Goal: Book appointment/travel/reservation

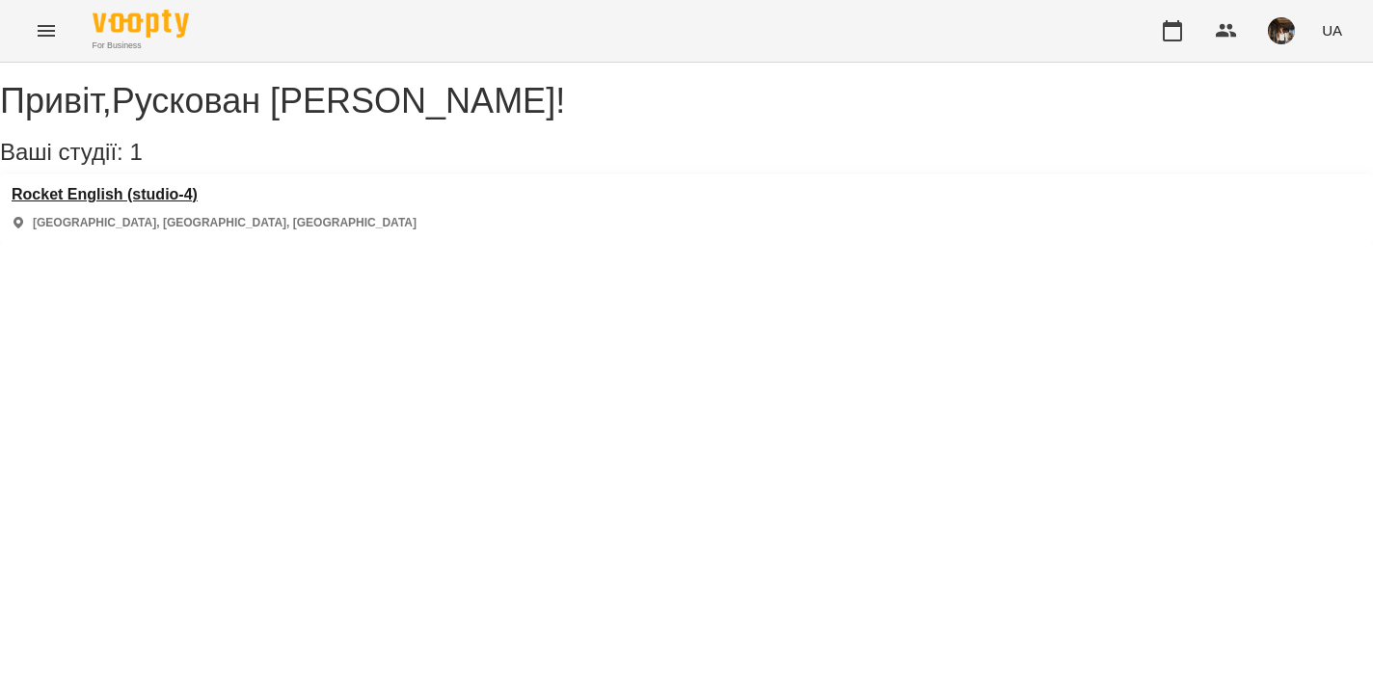
click at [182, 203] on h3 "Rocket English (studio-4)" at bounding box center [214, 194] width 405 height 17
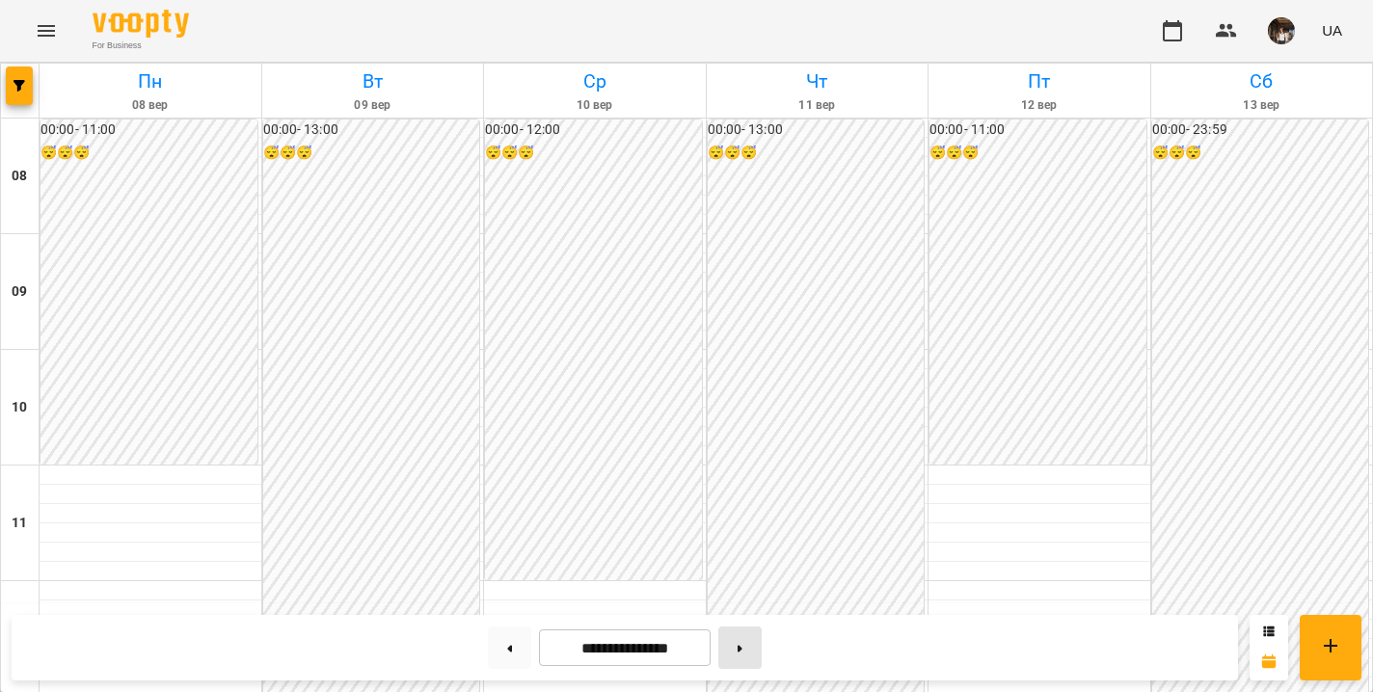
click at [751, 658] on button at bounding box center [739, 648] width 43 height 42
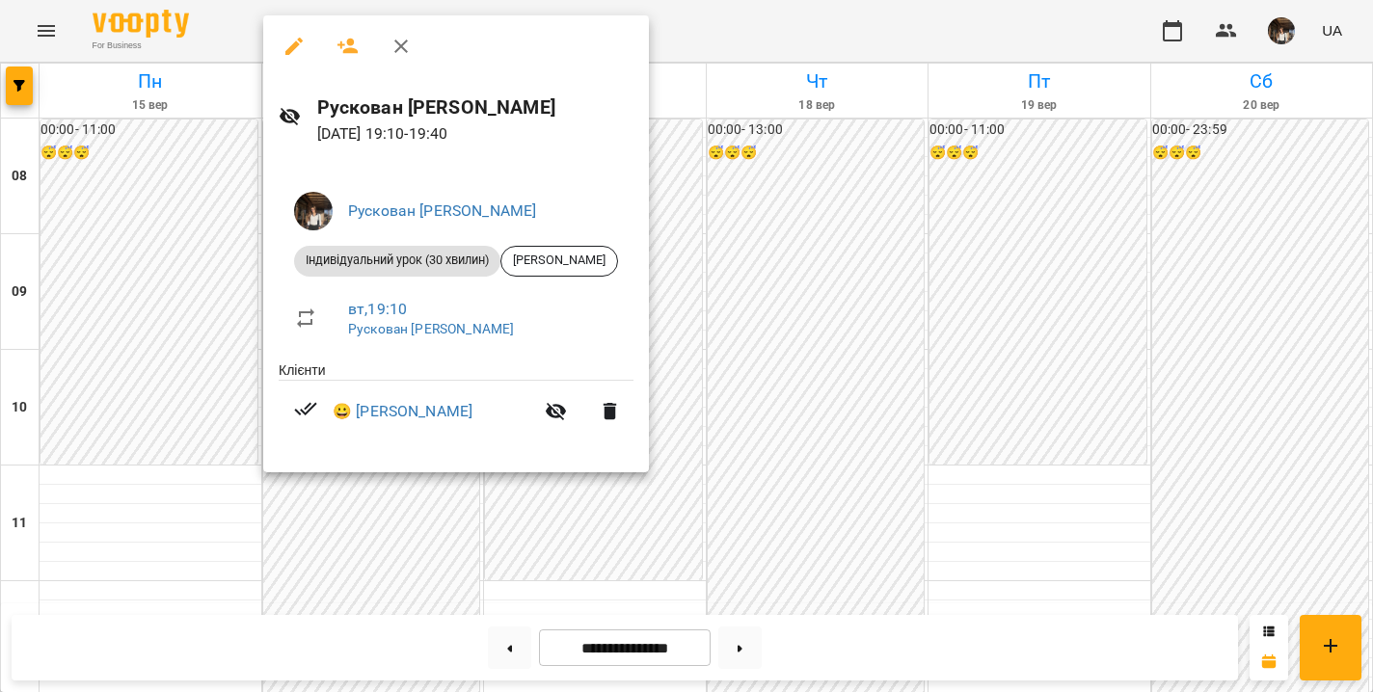
click at [410, 41] on icon "button" at bounding box center [401, 46] width 23 height 23
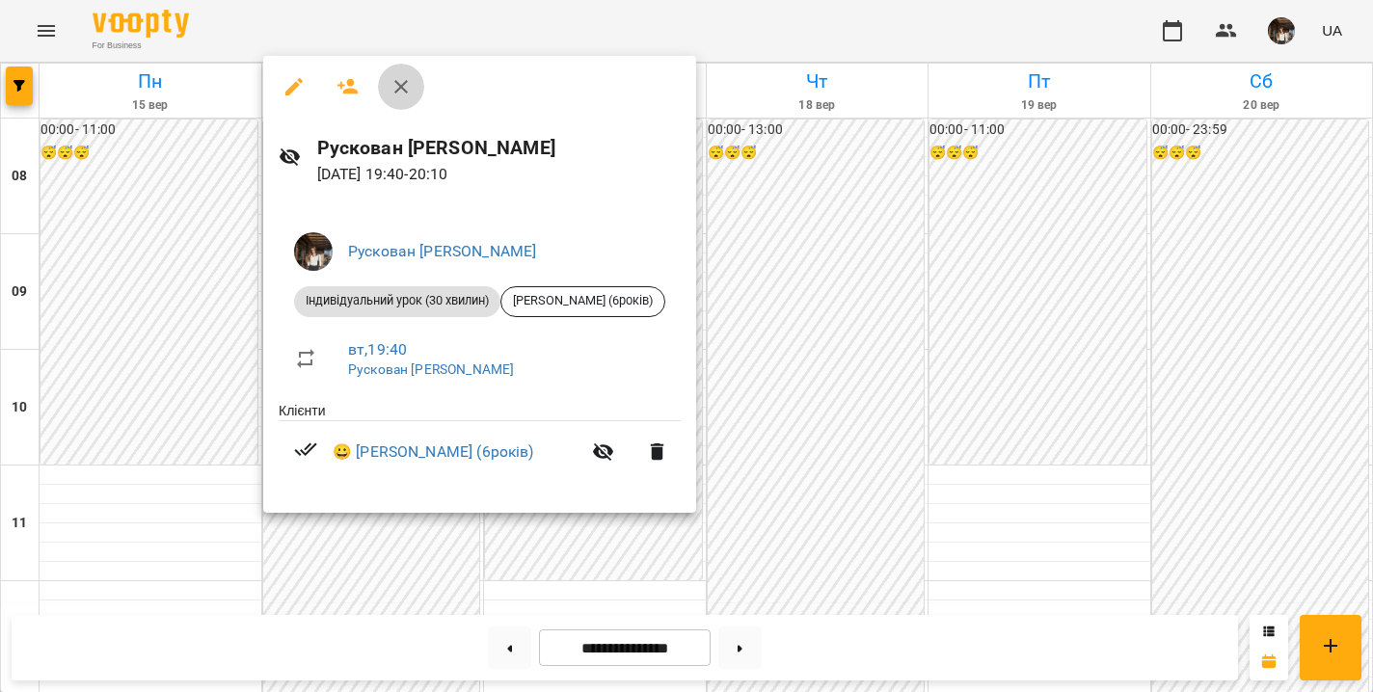
click at [399, 82] on icon "button" at bounding box center [401, 86] width 23 height 23
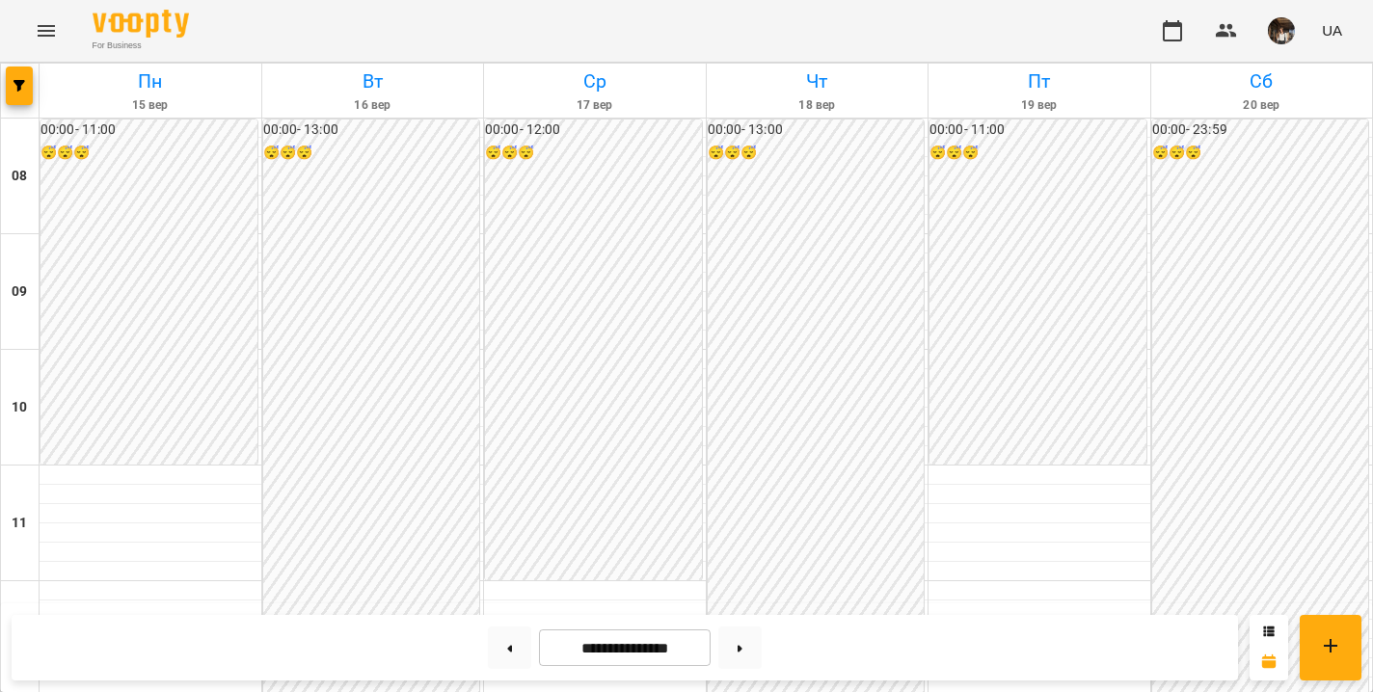
scroll to position [533, 0]
click at [508, 649] on icon at bounding box center [510, 648] width 5 height 7
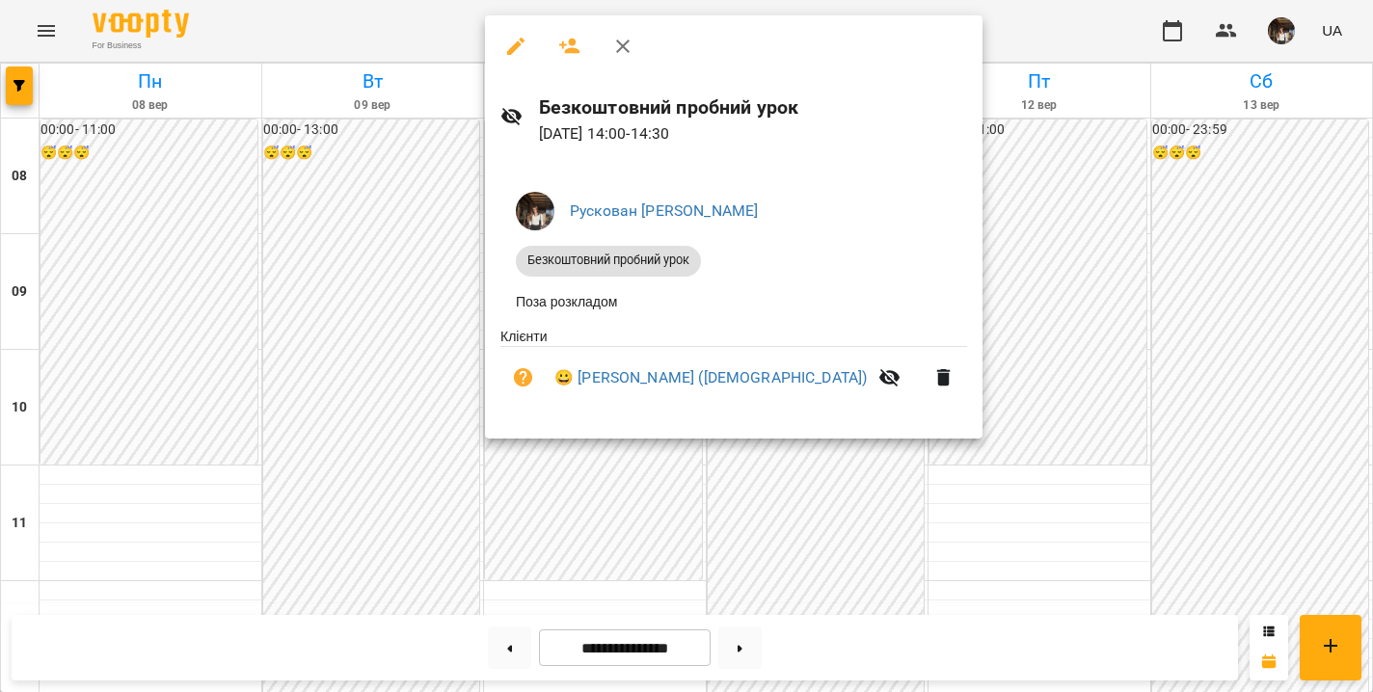
click at [906, 322] on div at bounding box center [686, 346] width 1373 height 692
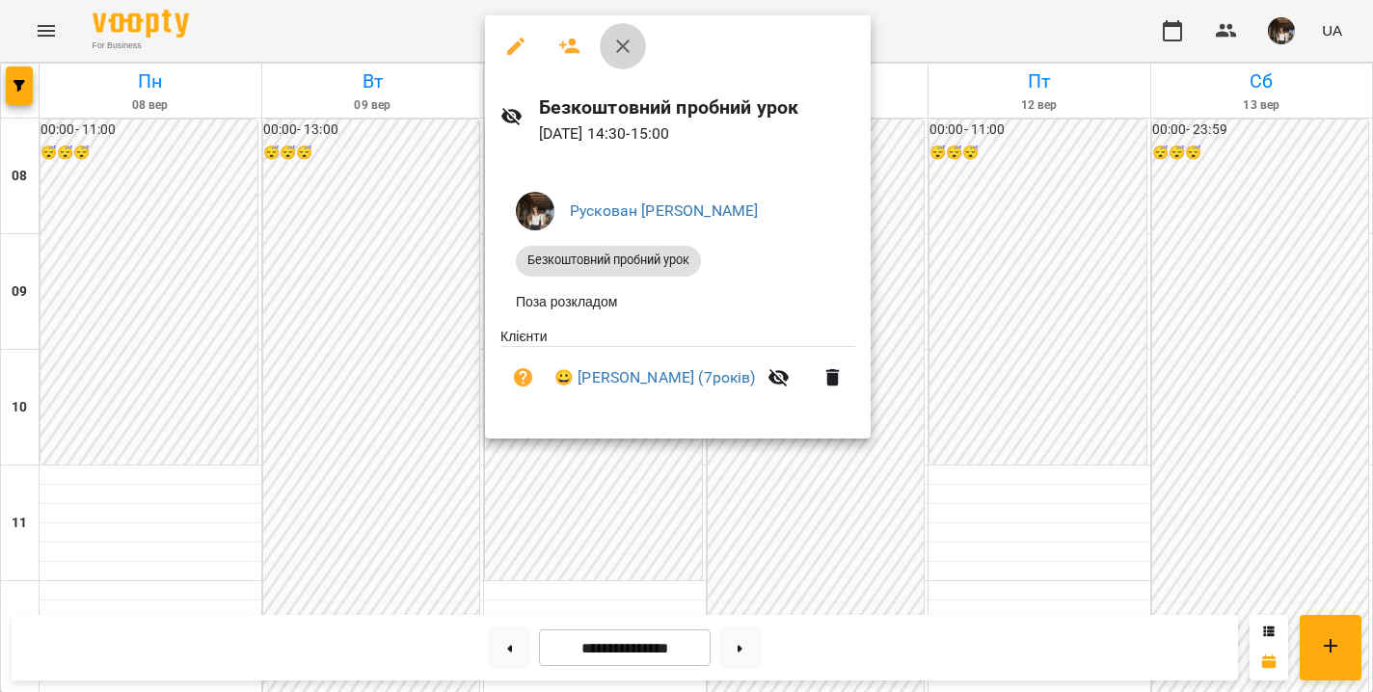
click at [622, 45] on icon "button" at bounding box center [623, 47] width 14 height 14
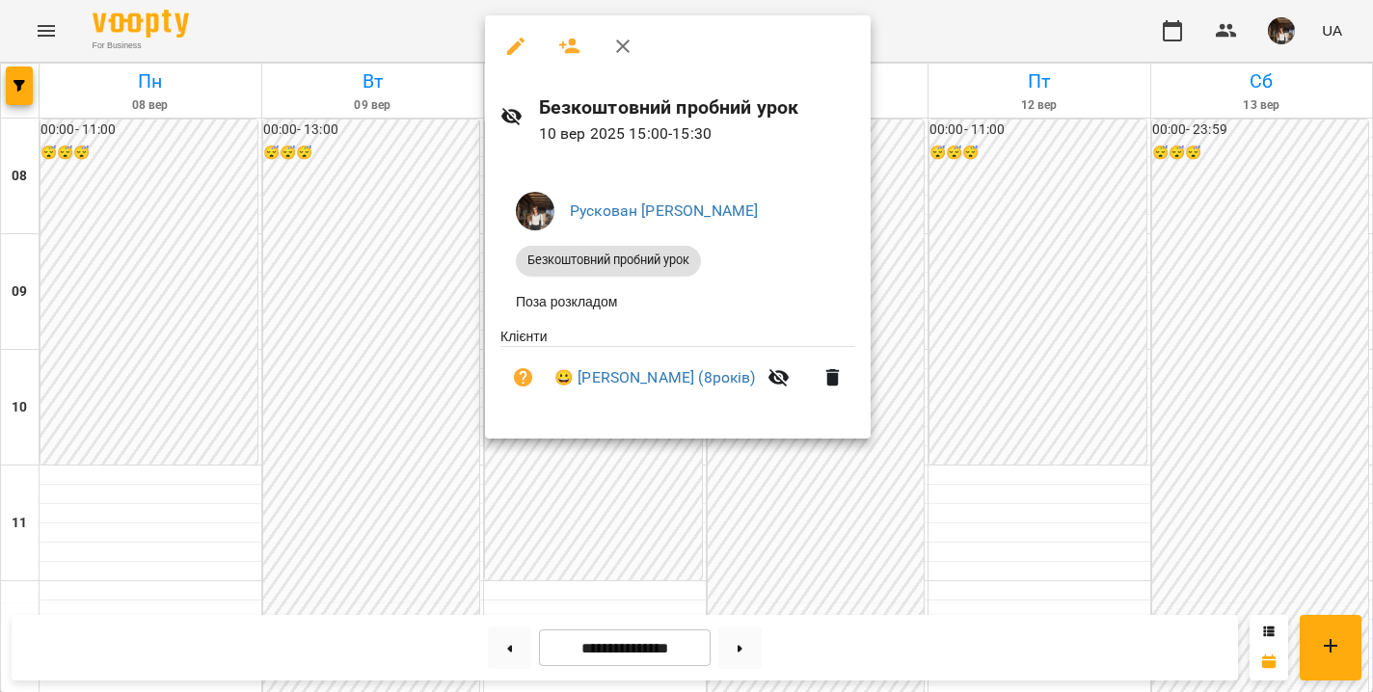
click at [616, 46] on icon "button" at bounding box center [622, 46] width 23 height 23
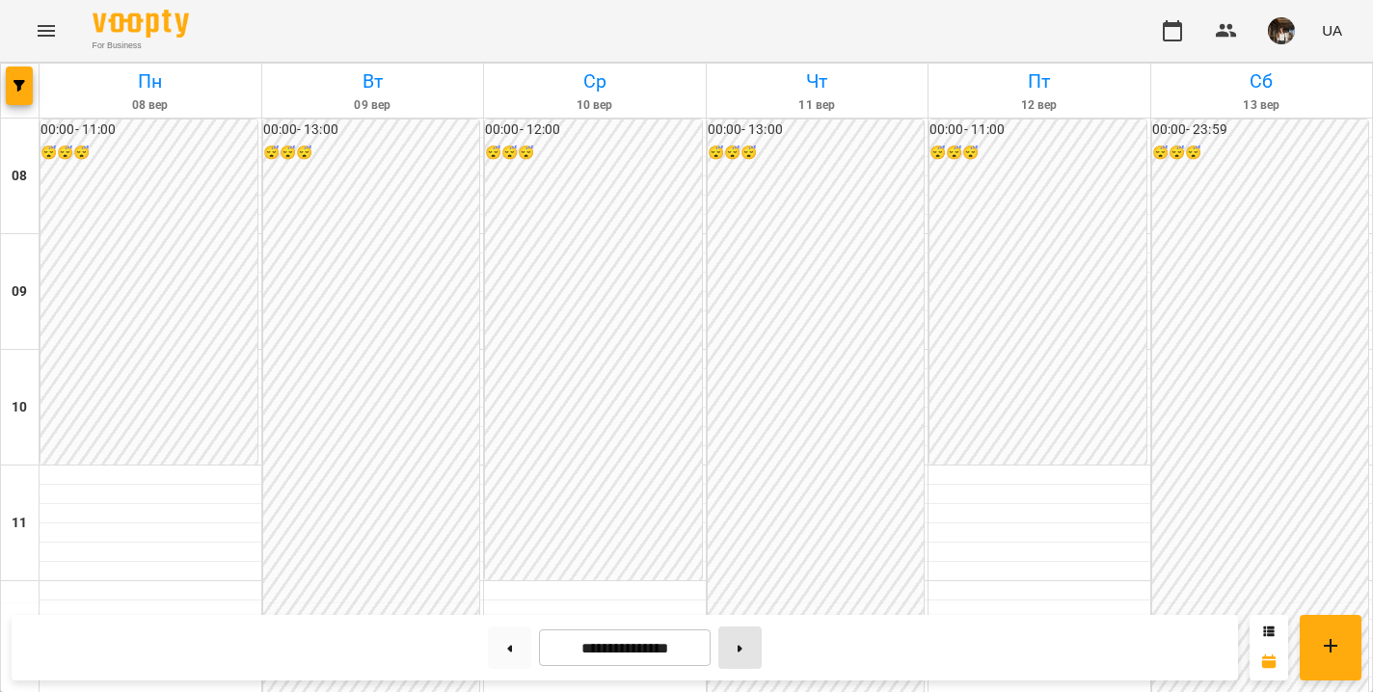
click at [755, 645] on button at bounding box center [739, 648] width 43 height 42
type input "**********"
